Goal: Task Accomplishment & Management: Complete application form

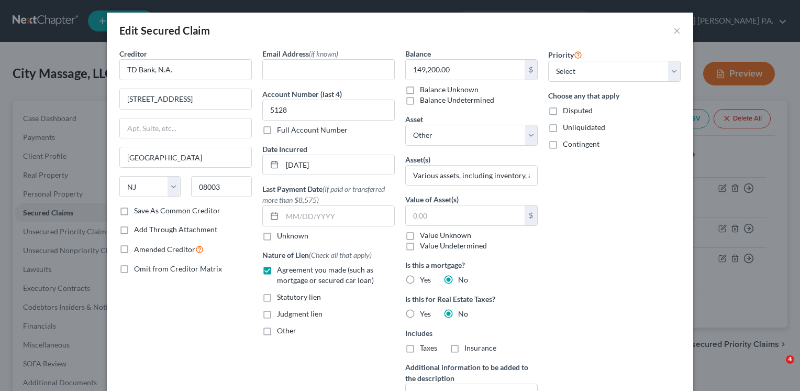
select select "33"
select select "0"
select select "33"
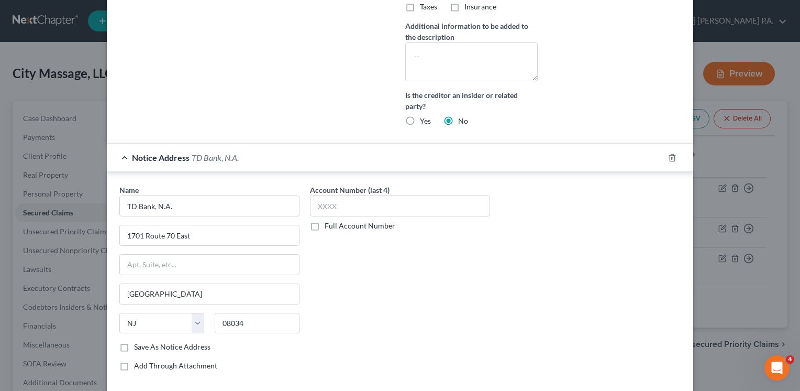
scroll to position [423, 0]
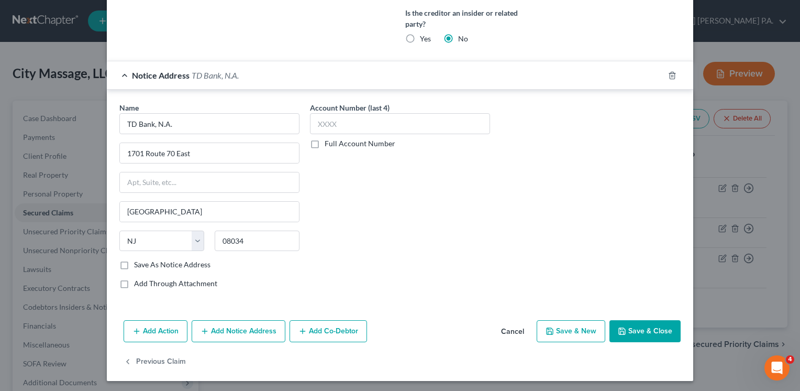
click at [630, 328] on button "Save & Close" at bounding box center [644, 331] width 71 height 22
select select
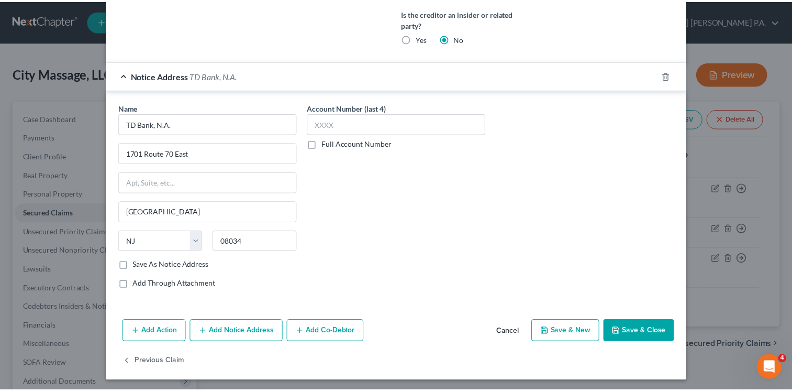
scroll to position [318, 0]
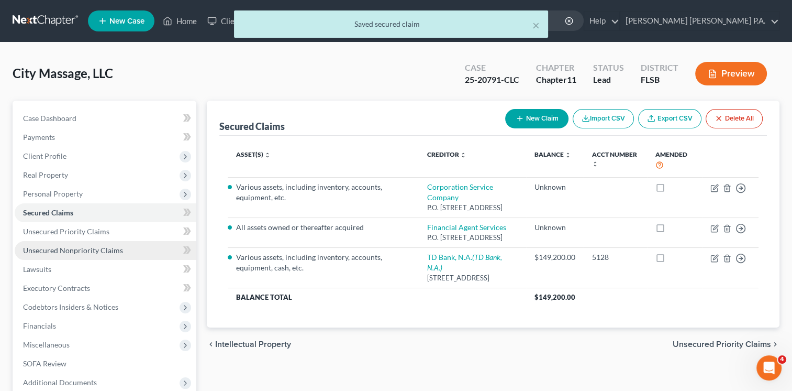
click at [81, 251] on span "Unsecured Nonpriority Claims" at bounding box center [73, 250] width 100 height 9
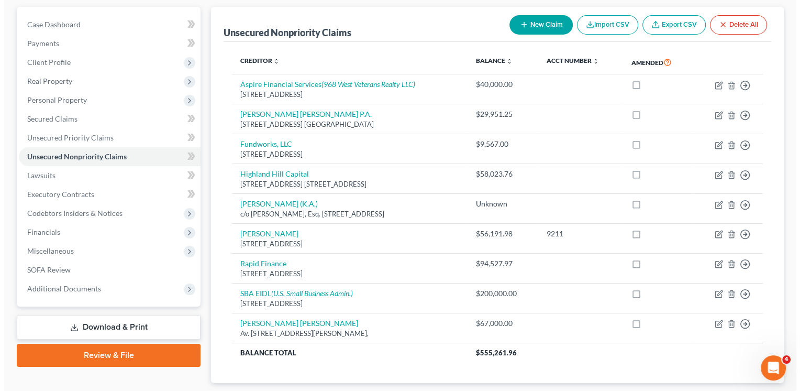
scroll to position [101, 0]
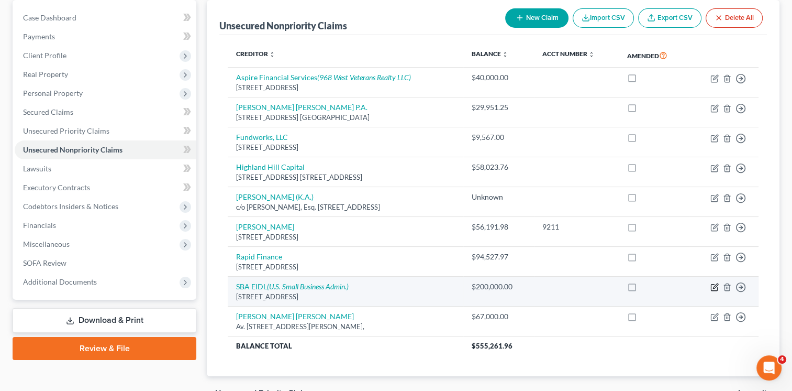
click at [717, 288] on icon "button" at bounding box center [714, 287] width 6 height 6
select select "45"
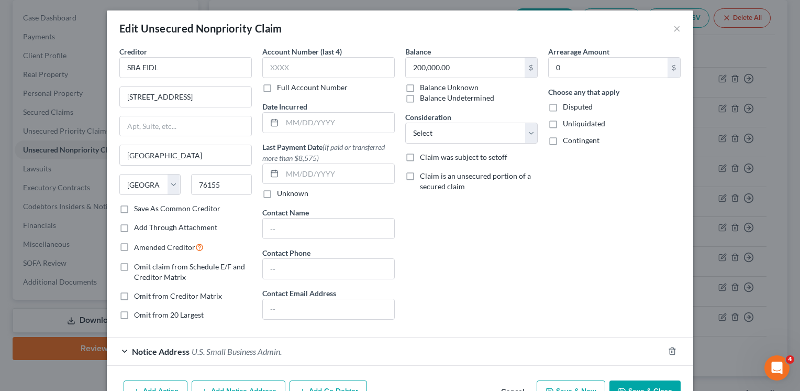
scroll to position [0, 0]
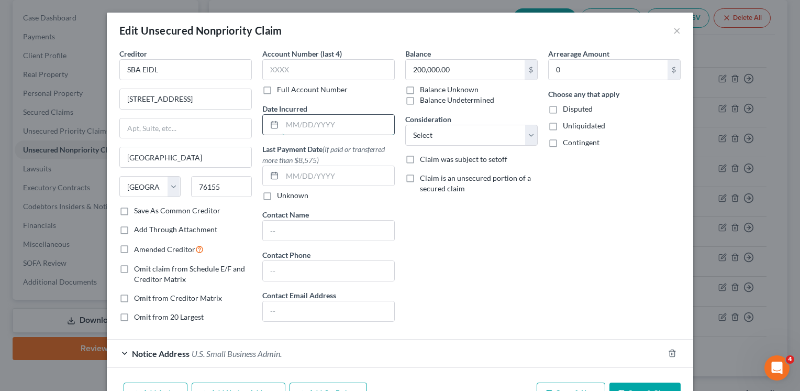
click at [308, 129] on input "text" at bounding box center [338, 125] width 112 height 20
type input "05/2025"
click at [469, 275] on div "Balance 200,000.00 $ Balance Unknown Balance Undetermined 200,000.00 $ Balance …" at bounding box center [471, 189] width 143 height 282
click at [528, 134] on select "Select Cable / Satellite Services Collection Agency Credit Card Debt Debt Couns…" at bounding box center [471, 135] width 132 height 21
select select "8"
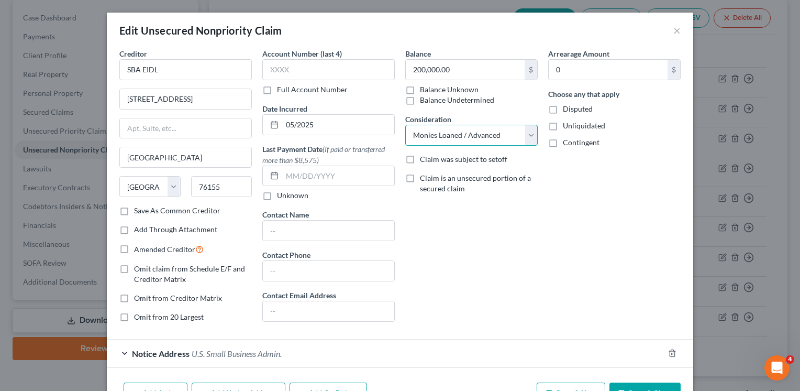
click at [405, 125] on select "Select Cable / Satellite Services Collection Agency Credit Card Debt Debt Couns…" at bounding box center [471, 135] width 132 height 21
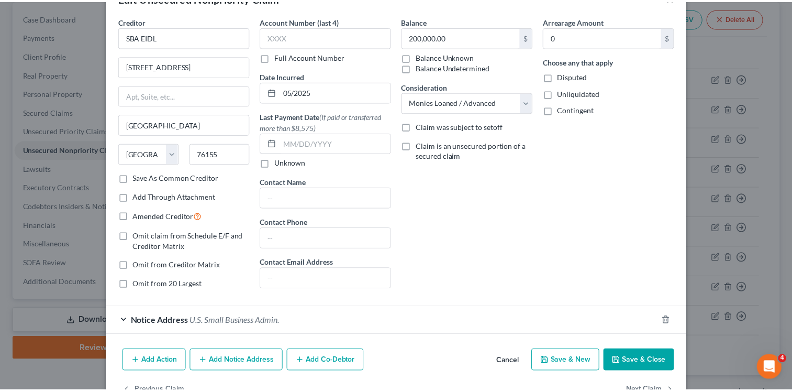
scroll to position [34, 0]
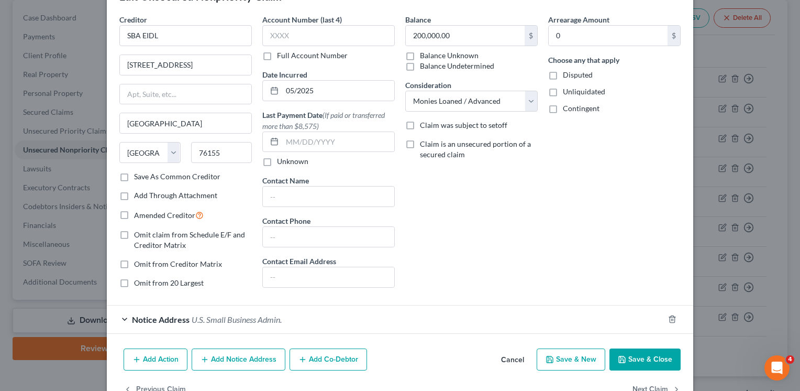
click at [649, 351] on button "Save & Close" at bounding box center [644, 359] width 71 height 22
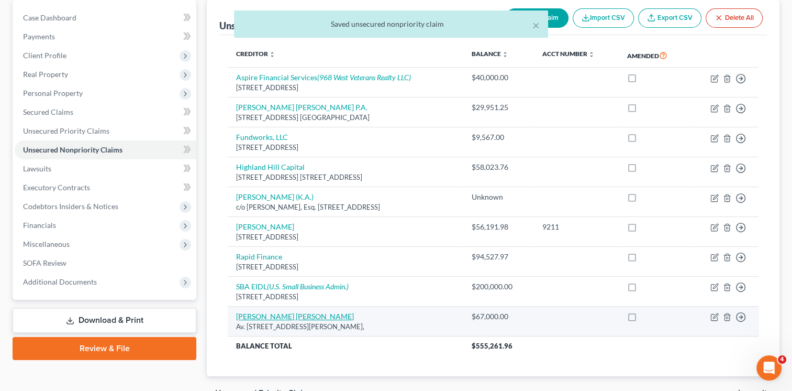
click at [279, 316] on link "[PERSON_NAME] [PERSON_NAME]" at bounding box center [295, 316] width 118 height 9
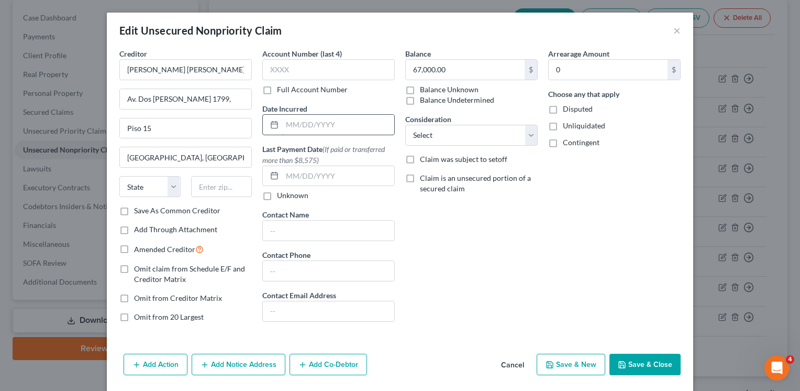
click at [302, 122] on input "text" at bounding box center [338, 125] width 112 height 20
type input "2025"
click at [528, 134] on select "Select Cable / Satellite Services Collection Agency Credit Card Debt Debt Couns…" at bounding box center [471, 135] width 132 height 21
select select "8"
click at [405, 125] on select "Select Cable / Satellite Services Collection Agency Credit Card Debt Debt Couns…" at bounding box center [471, 135] width 132 height 21
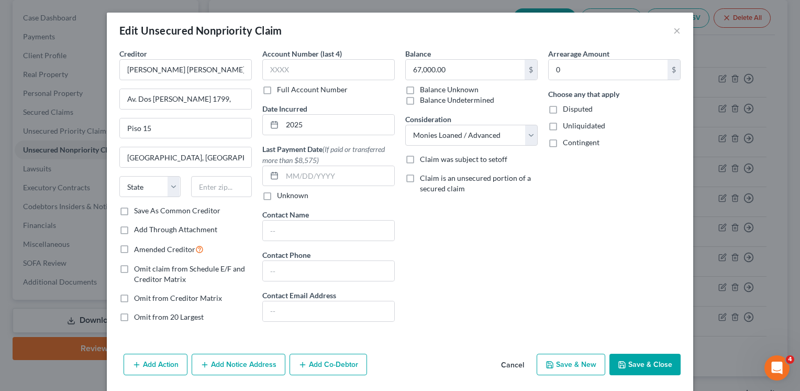
click at [626, 362] on button "Save & Close" at bounding box center [644, 364] width 71 height 22
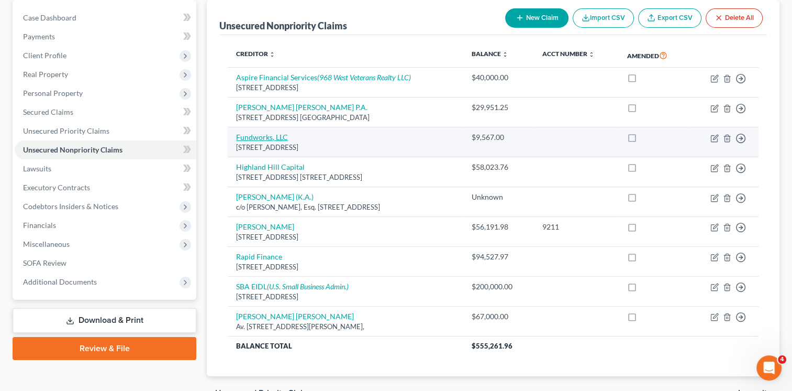
click at [284, 136] on link "Fundworks, LLC" at bounding box center [262, 136] width 52 height 9
select select "46"
select select "8"
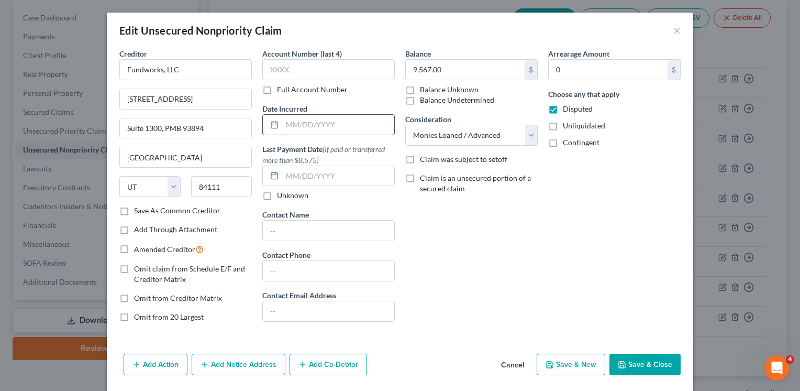
click at [292, 125] on input "text" at bounding box center [338, 125] width 112 height 20
type input "10/2024"
click at [658, 361] on button "Save & Close" at bounding box center [644, 364] width 71 height 22
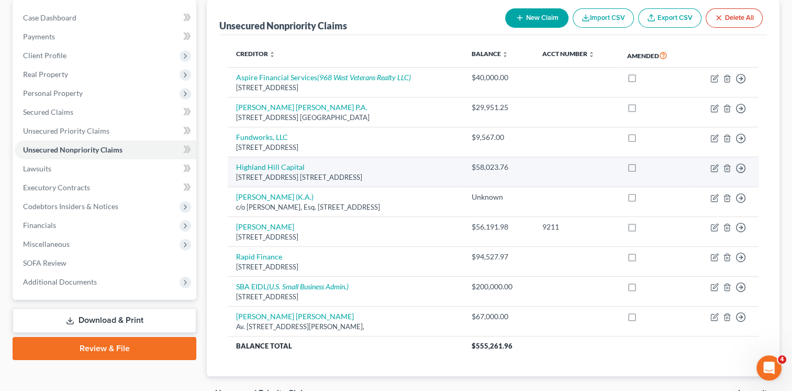
click at [272, 172] on div "[STREET_ADDRESS] [STREET_ADDRESS]" at bounding box center [345, 177] width 219 height 10
click at [270, 164] on link "Highland Hill Capital" at bounding box center [270, 166] width 69 height 9
select select "9"
select select "8"
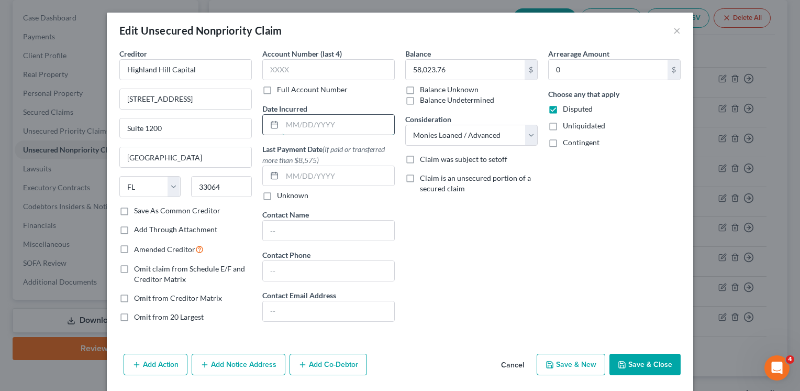
click at [301, 125] on input "text" at bounding box center [338, 125] width 112 height 20
type input "03/2025"
click at [649, 365] on button "Save & Close" at bounding box center [644, 364] width 71 height 22
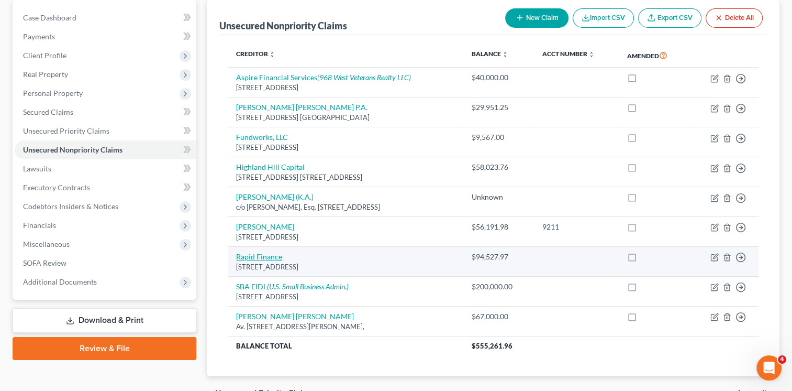
click at [265, 258] on link "Rapid Finance" at bounding box center [259, 256] width 46 height 9
select select "21"
select select "8"
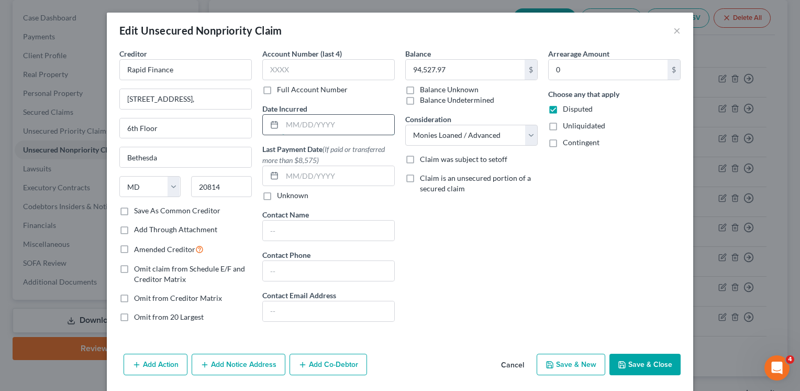
click at [324, 125] on input "text" at bounding box center [338, 125] width 112 height 20
type input "06/2024"
click at [637, 363] on button "Save & Close" at bounding box center [644, 364] width 71 height 22
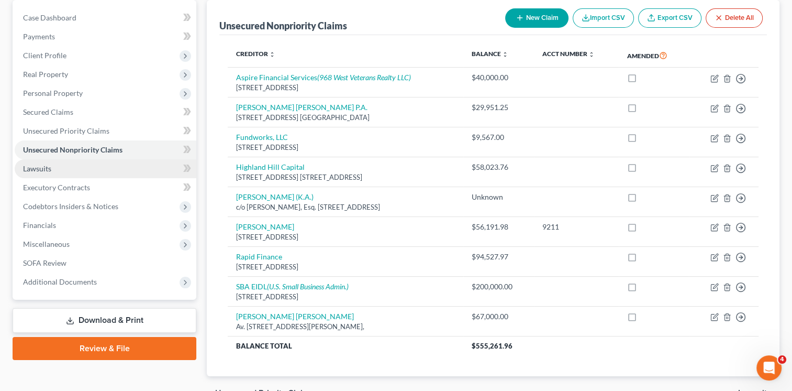
click at [80, 173] on link "Lawsuits" at bounding box center [106, 168] width 182 height 19
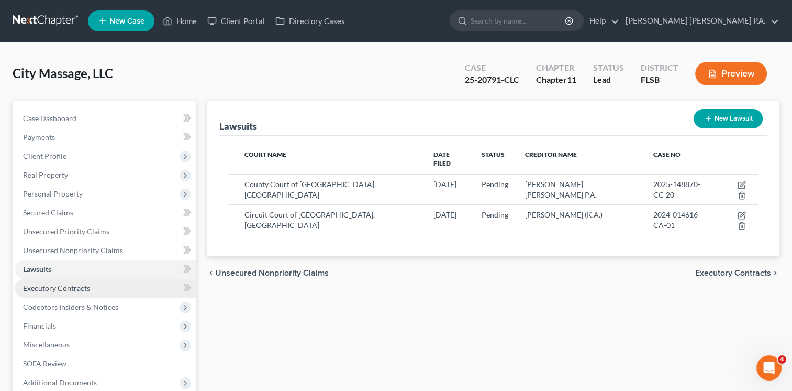
click at [86, 286] on span "Executory Contracts" at bounding box center [56, 287] width 67 height 9
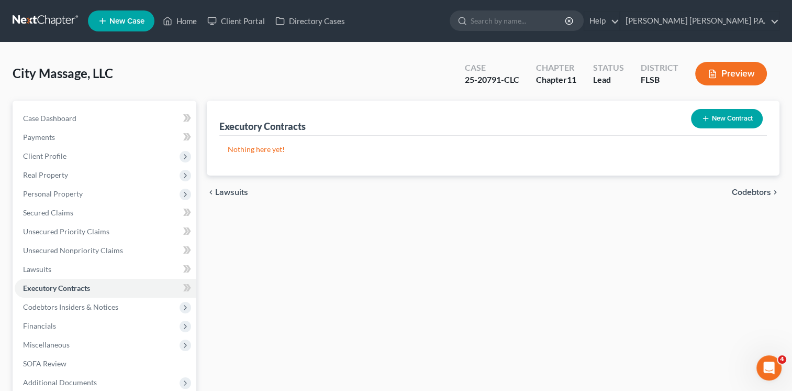
click at [731, 118] on button "New Contract" at bounding box center [727, 118] width 72 height 19
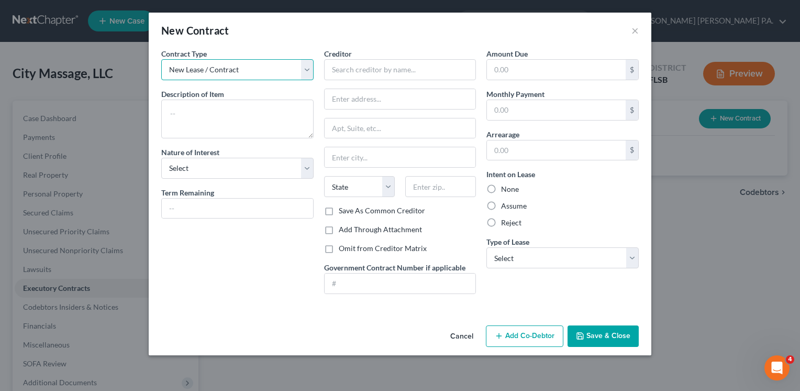
click at [308, 70] on select "New Lease / Contract New Timeshare" at bounding box center [237, 69] width 152 height 21
click at [254, 272] on div "Contract Type New Lease / Contract New Timeshare Description of non-residential…" at bounding box center [237, 175] width 163 height 254
click at [421, 277] on input "text" at bounding box center [400, 283] width 151 height 20
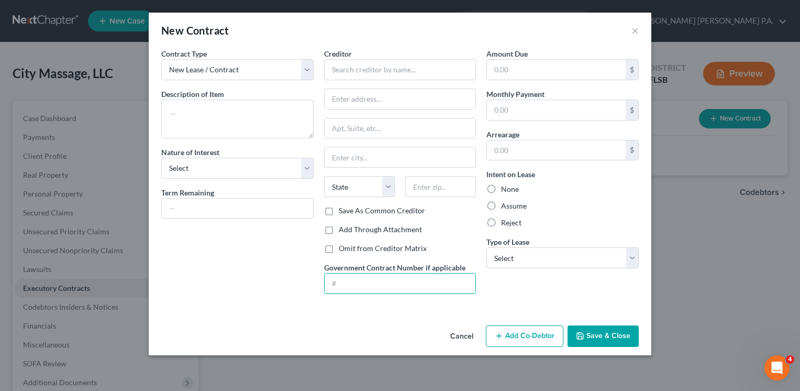
click at [462, 334] on button "Cancel" at bounding box center [462, 336] width 40 height 21
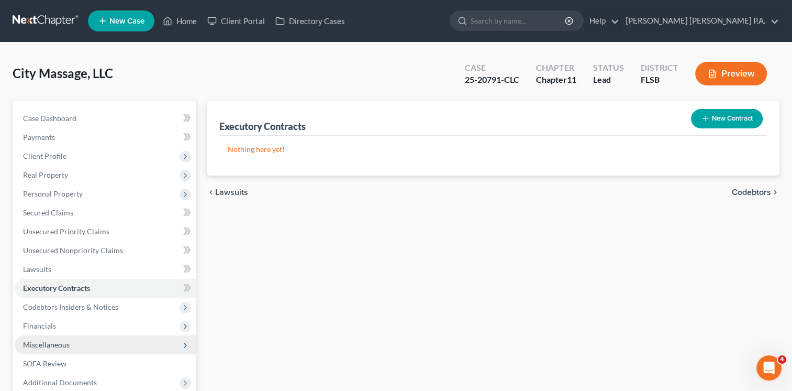
click at [186, 343] on icon at bounding box center [185, 345] width 8 height 8
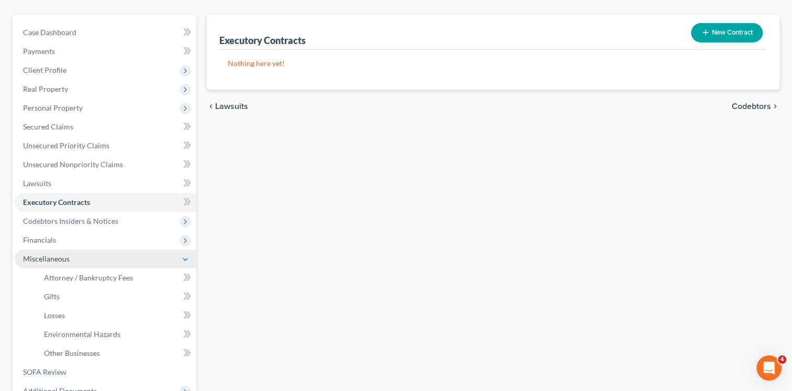
scroll to position [92, 0]
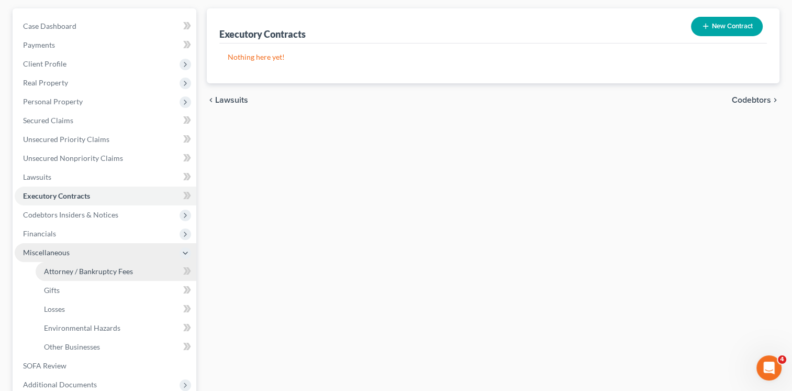
click at [99, 272] on span "Attorney / Bankruptcy Fees" at bounding box center [88, 270] width 89 height 9
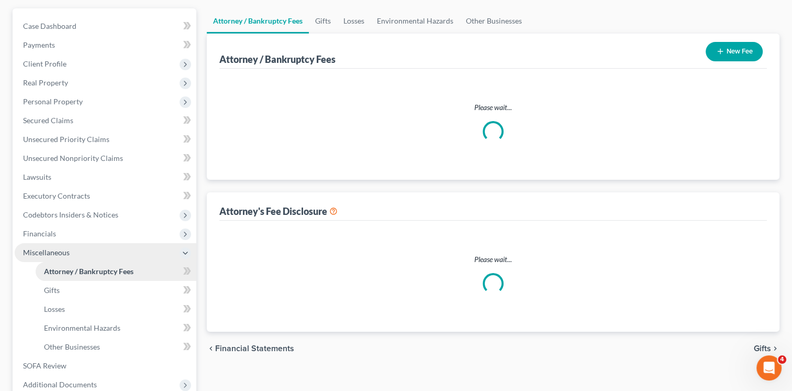
scroll to position [51, 0]
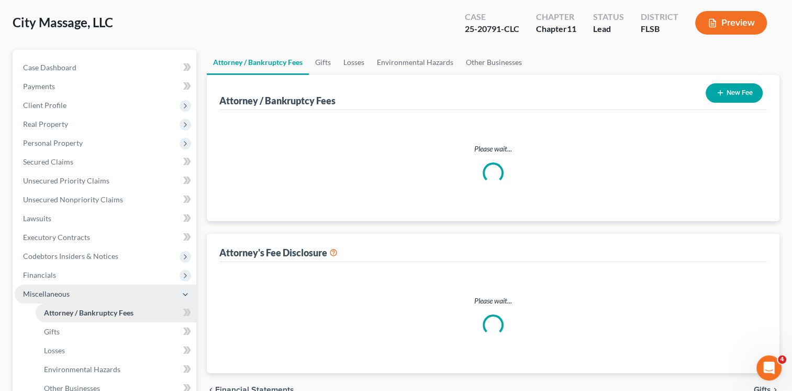
select select "1"
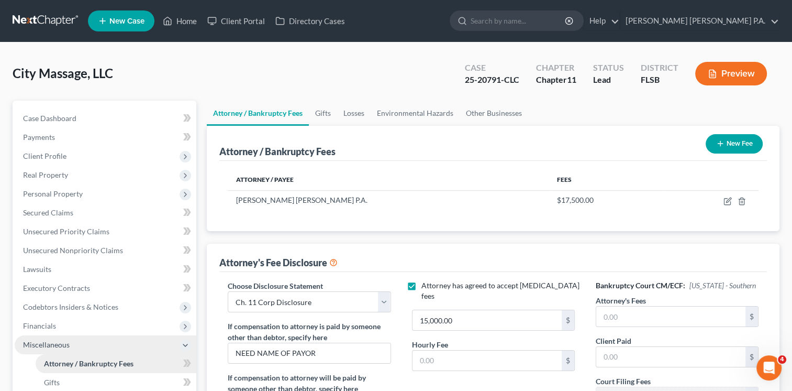
scroll to position [0, 0]
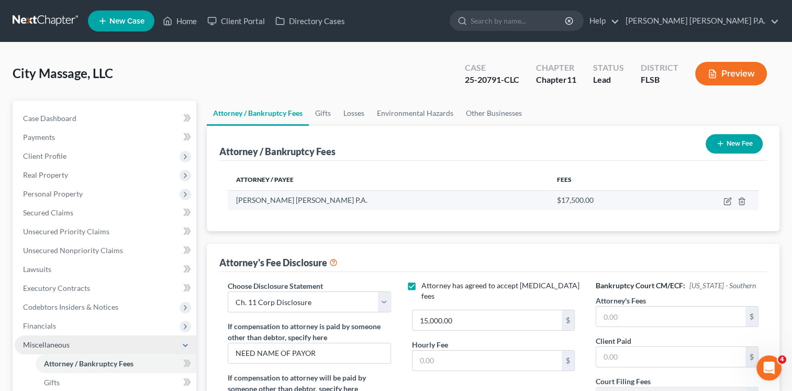
click at [304, 199] on span "[PERSON_NAME] [PERSON_NAME] P.A." at bounding box center [301, 199] width 131 height 9
click at [725, 202] on icon "button" at bounding box center [728, 201] width 8 height 8
select select "9"
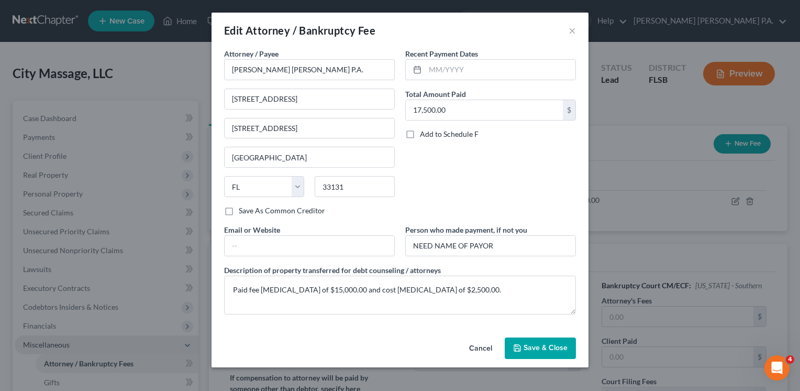
click at [525, 349] on span "Save & Close" at bounding box center [546, 347] width 44 height 9
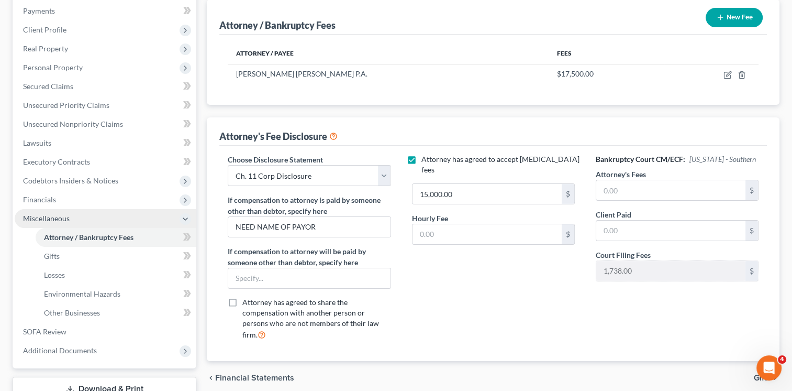
scroll to position [46, 0]
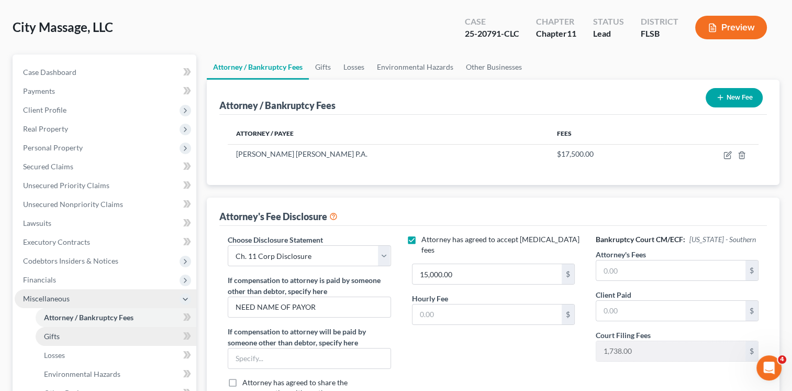
click at [134, 334] on link "Gifts" at bounding box center [116, 336] width 161 height 19
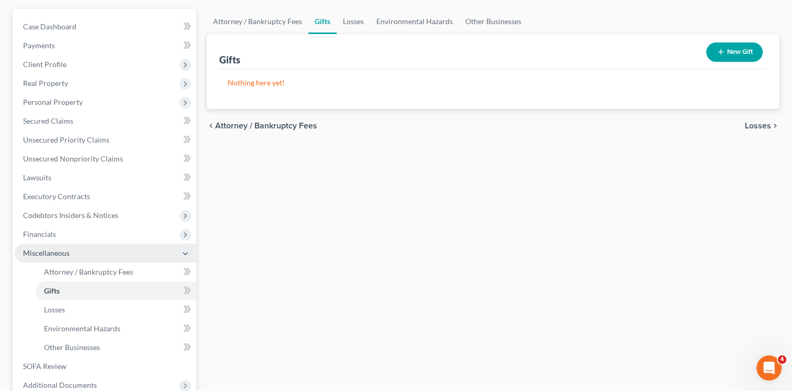
scroll to position [132, 0]
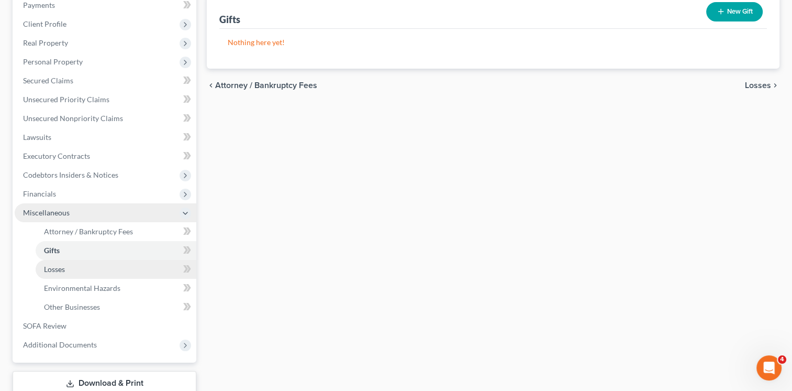
click at [64, 272] on span "Losses" at bounding box center [54, 268] width 21 height 9
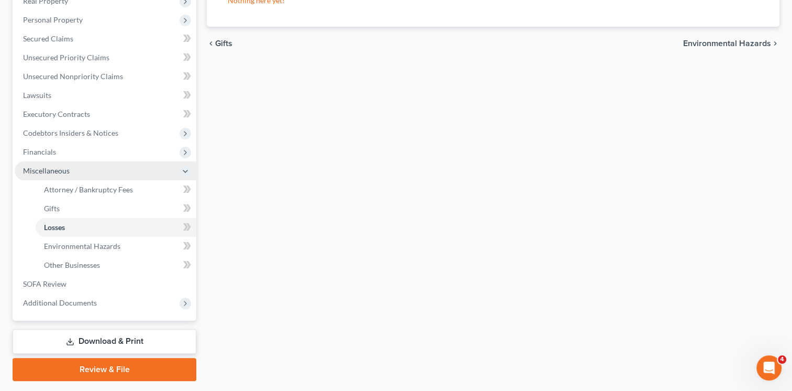
scroll to position [176, 0]
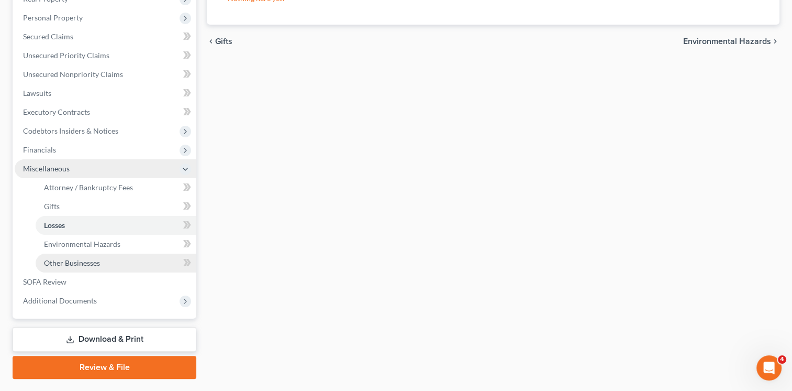
click at [113, 264] on link "Other Businesses" at bounding box center [116, 262] width 161 height 19
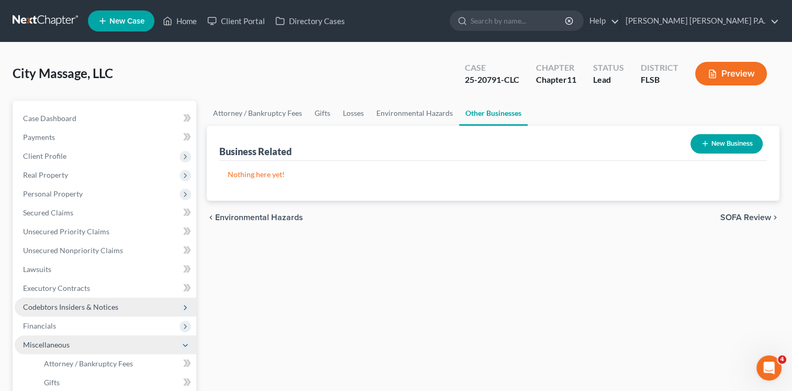
click at [97, 305] on span "Codebtors Insiders & Notices" at bounding box center [70, 306] width 95 height 9
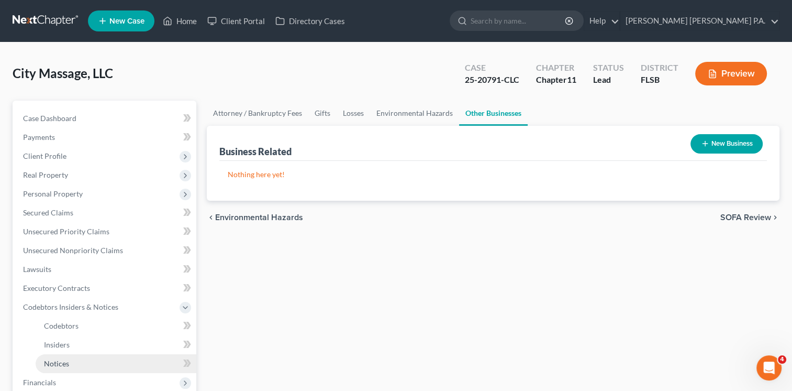
click at [64, 363] on span "Notices" at bounding box center [56, 363] width 25 height 9
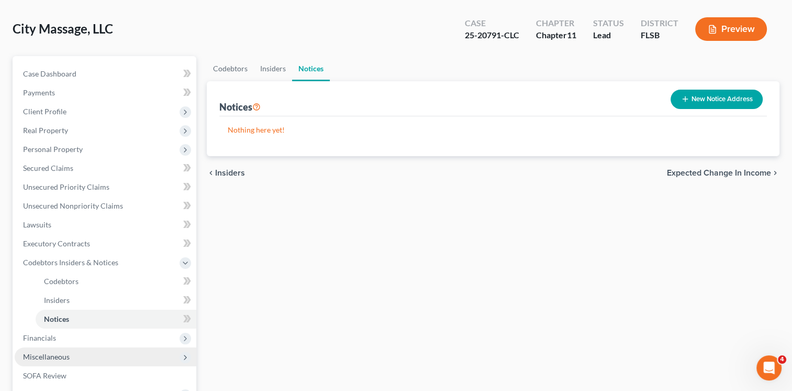
scroll to position [59, 0]
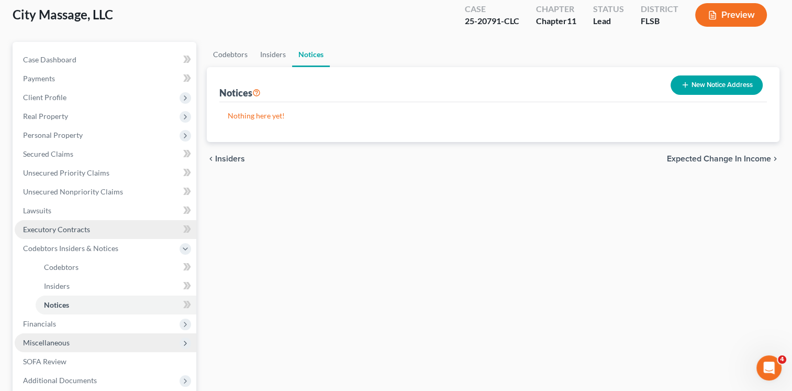
click at [84, 228] on span "Executory Contracts" at bounding box center [56, 229] width 67 height 9
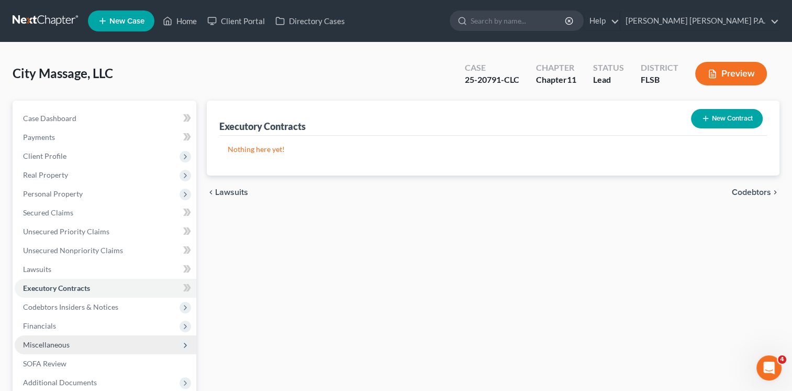
click at [719, 117] on button "New Contract" at bounding box center [727, 118] width 72 height 19
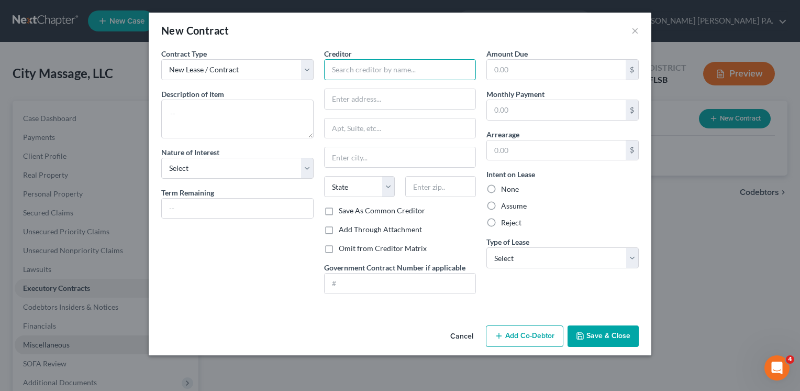
click at [368, 70] on input "text" at bounding box center [400, 69] width 152 height 21
type input "ADP??"
click at [623, 333] on button "Save & Close" at bounding box center [603, 336] width 71 height 22
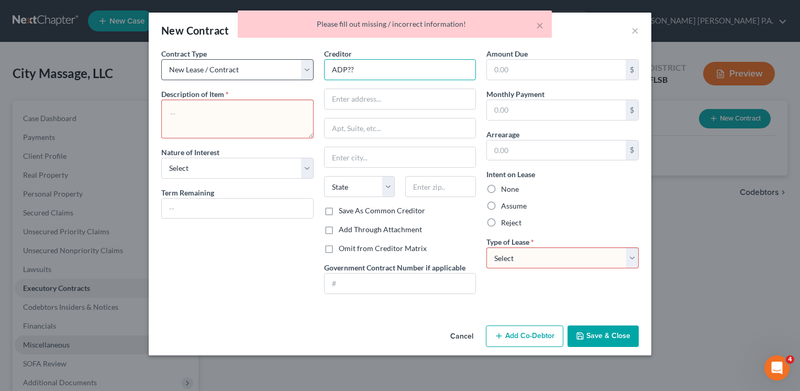
drag, startPoint x: 380, startPoint y: 69, endPoint x: 261, endPoint y: 76, distance: 118.6
click at [261, 76] on div "Contract Type New Lease / Contract New Timeshare Description of non-residential…" at bounding box center [400, 175] width 488 height 254
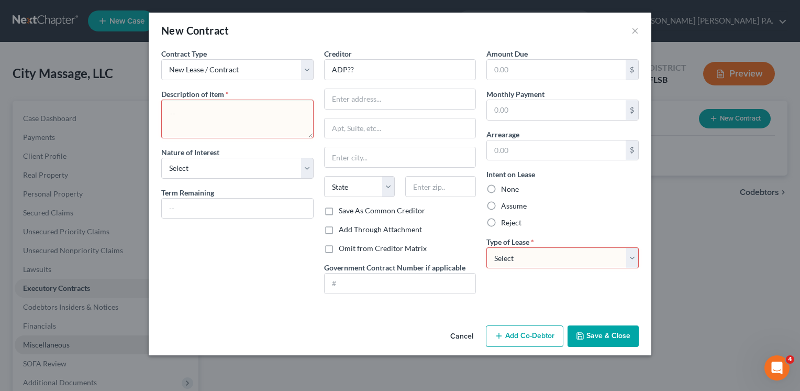
click at [460, 336] on button "Cancel" at bounding box center [462, 336] width 40 height 21
